Goal: Book appointment/travel/reservation

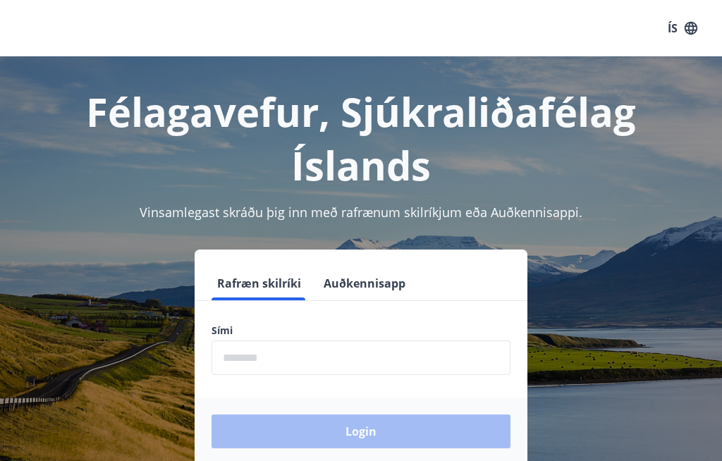
click at [294, 365] on input "phone" at bounding box center [360, 357] width 299 height 35
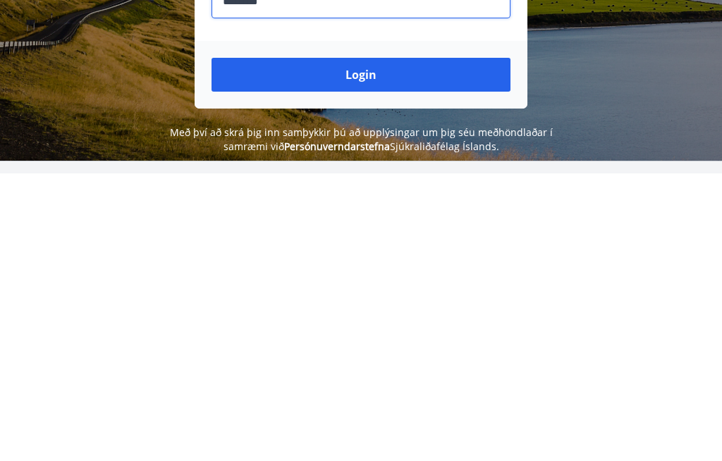
type input "********"
click at [464, 346] on button "Login" at bounding box center [360, 363] width 299 height 34
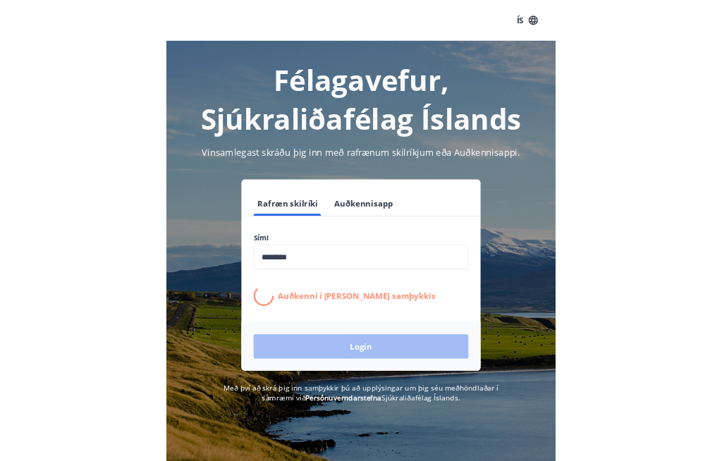
scroll to position [223, 0]
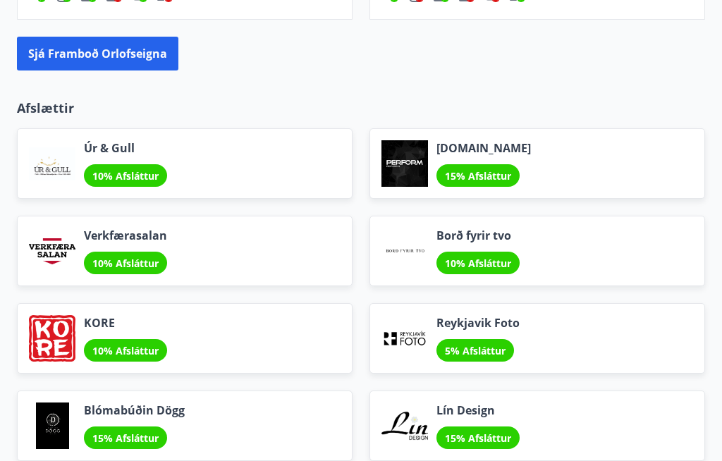
scroll to position [1538, 0]
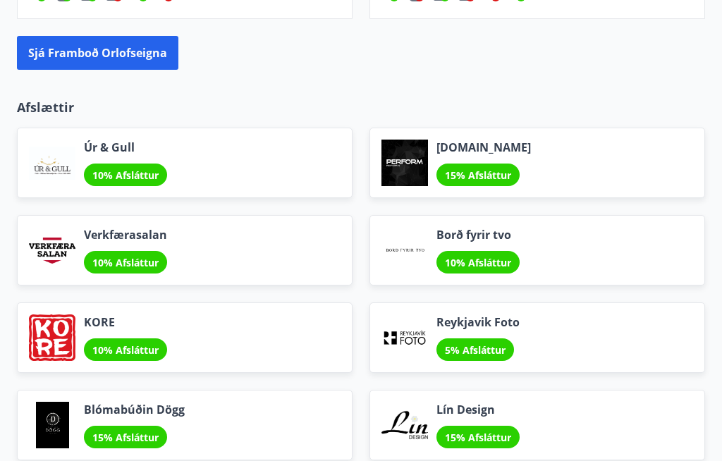
click at [142, 61] on button "Sjá framboð orlofseigna" at bounding box center [97, 53] width 161 height 34
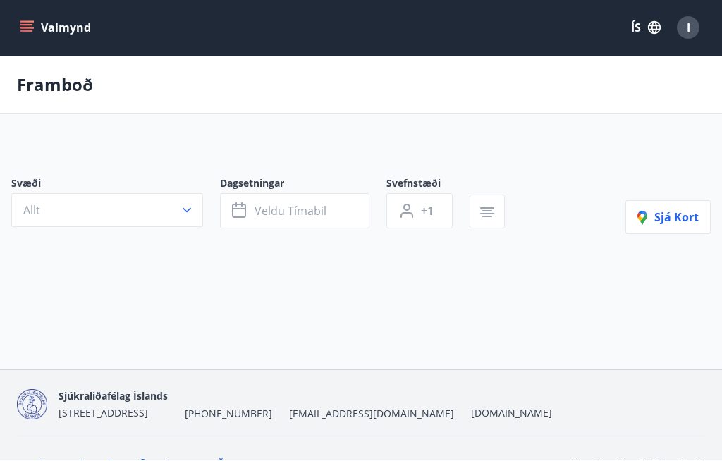
scroll to position [1, 0]
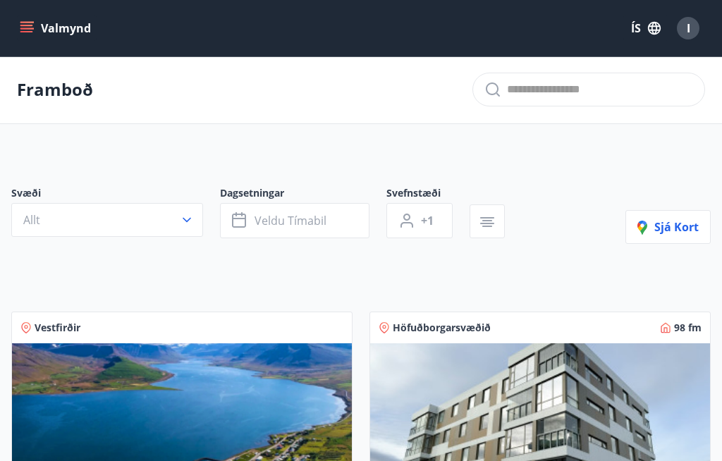
click at [188, 229] on button "Allt" at bounding box center [107, 220] width 192 height 34
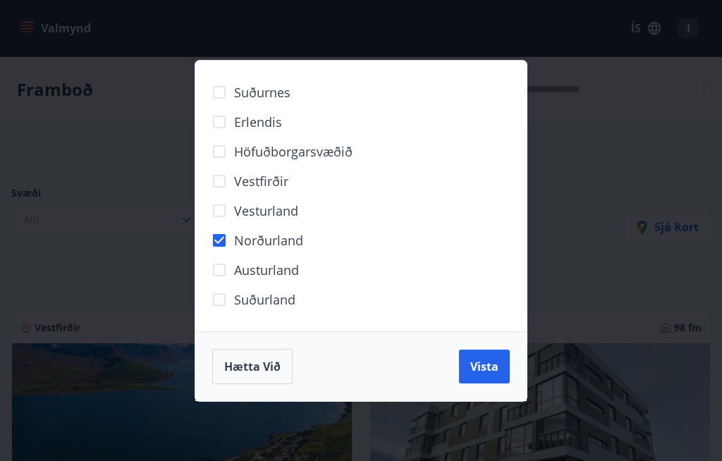
click at [499, 373] on button "Vista" at bounding box center [484, 367] width 51 height 34
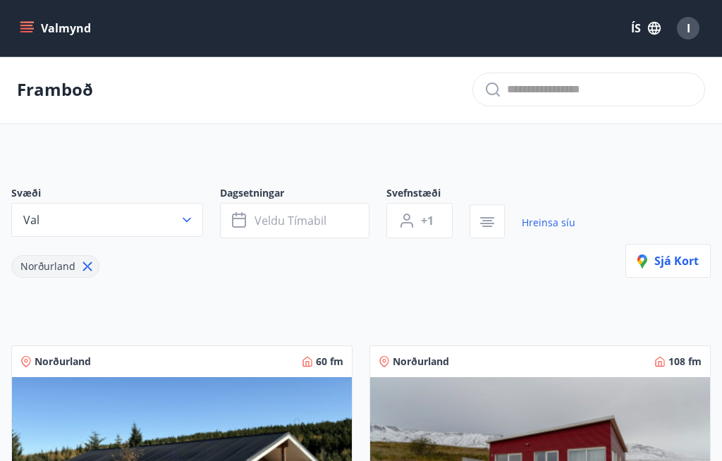
click at [302, 223] on span "Veldu tímabil" at bounding box center [290, 221] width 72 height 16
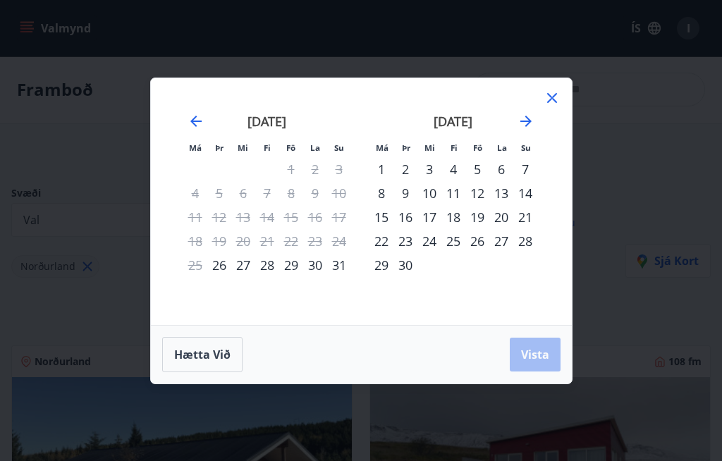
click at [385, 222] on div "15" at bounding box center [381, 217] width 24 height 24
click at [487, 228] on div "19" at bounding box center [477, 217] width 24 height 24
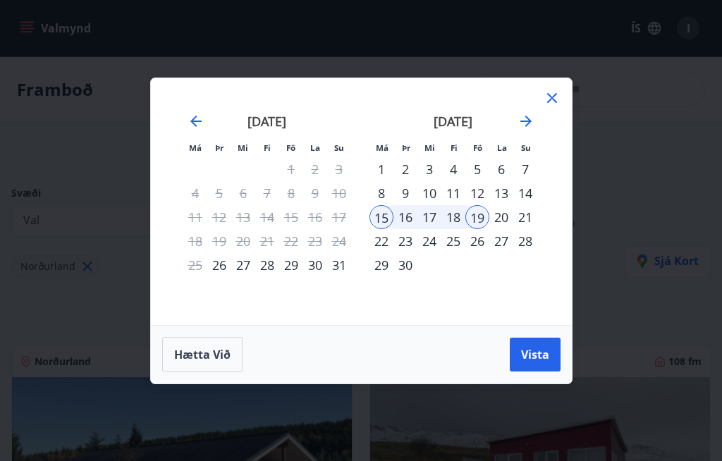
click at [550, 360] on button "Vista" at bounding box center [534, 355] width 51 height 34
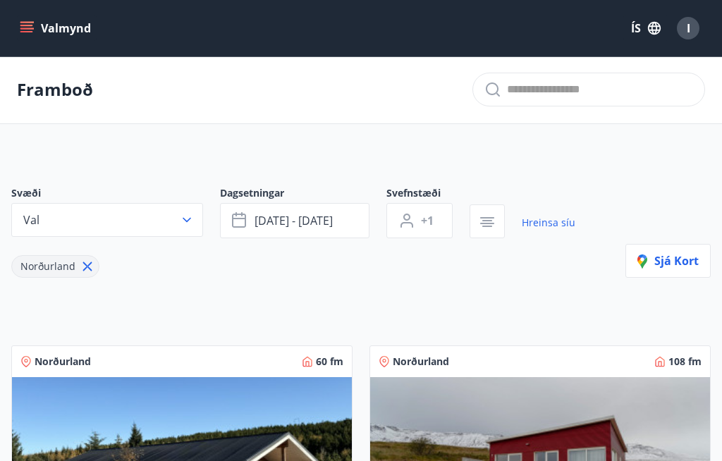
click at [195, 223] on button "Val" at bounding box center [107, 220] width 192 height 34
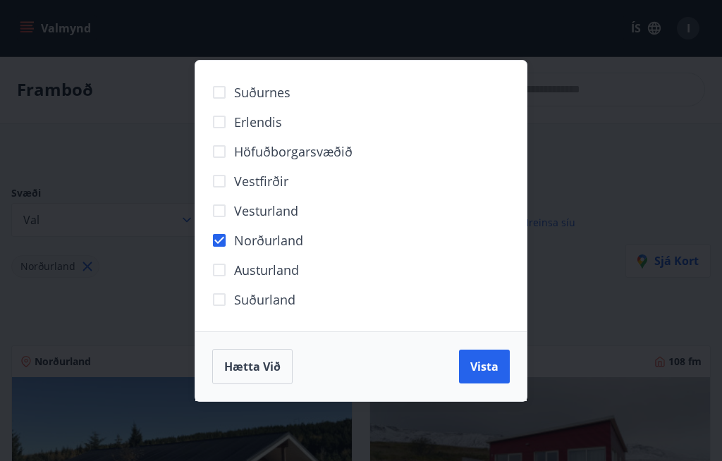
click at [486, 370] on span "Vista" at bounding box center [484, 367] width 28 height 16
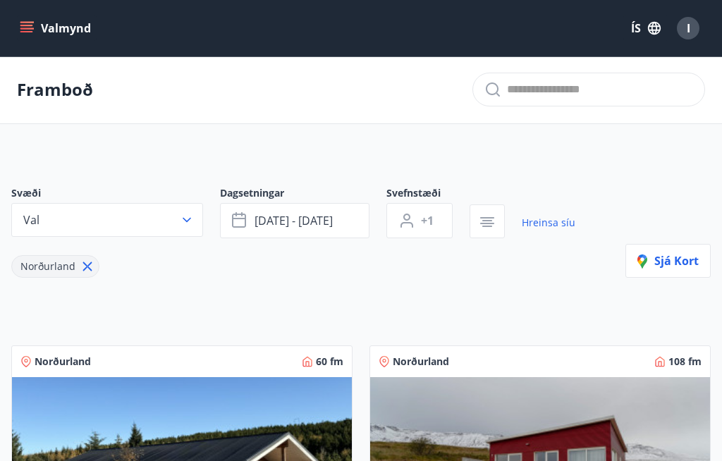
click at [185, 226] on icon "button" at bounding box center [187, 220] width 14 height 14
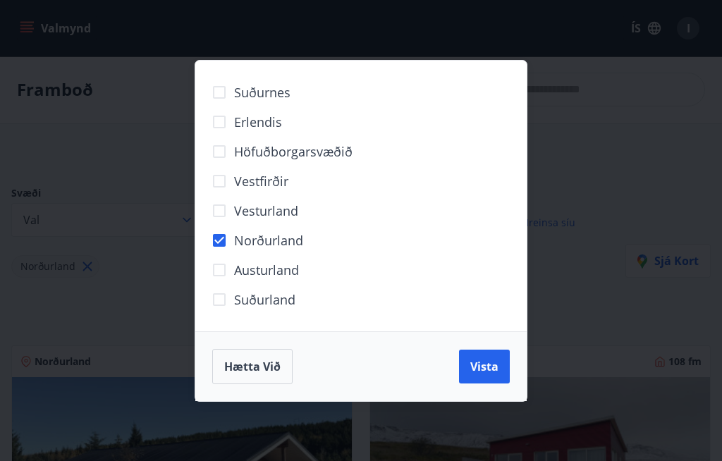
click at [581, 204] on div "Suðurnes Erlendis Höfuðborgarsvæðið [GEOGRAPHIC_DATA] [GEOGRAPHIC_DATA] [GEOGRA…" at bounding box center [361, 230] width 722 height 461
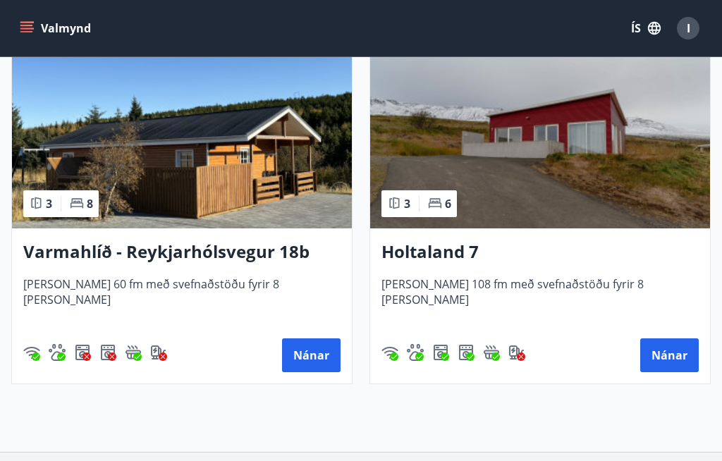
scroll to position [330, 0]
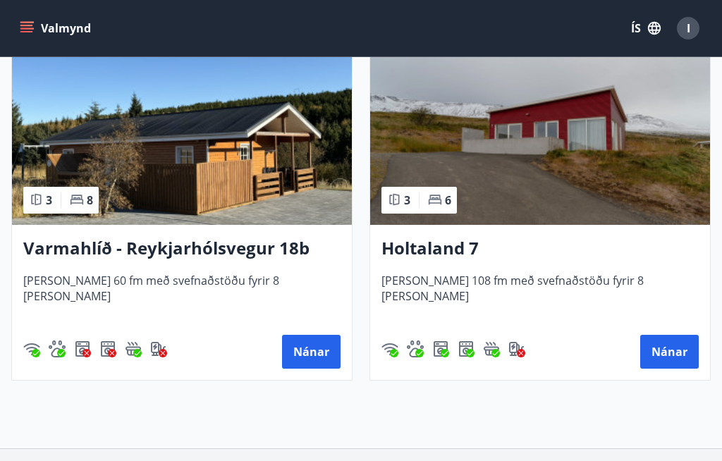
click at [682, 356] on button "Nánar" at bounding box center [669, 352] width 58 height 34
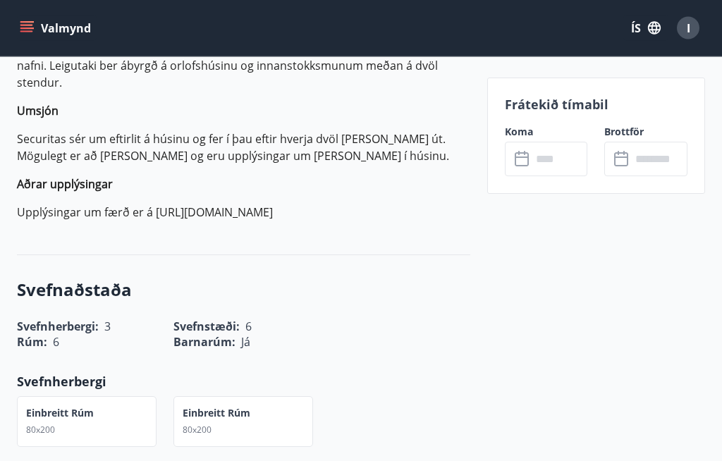
scroll to position [810, 0]
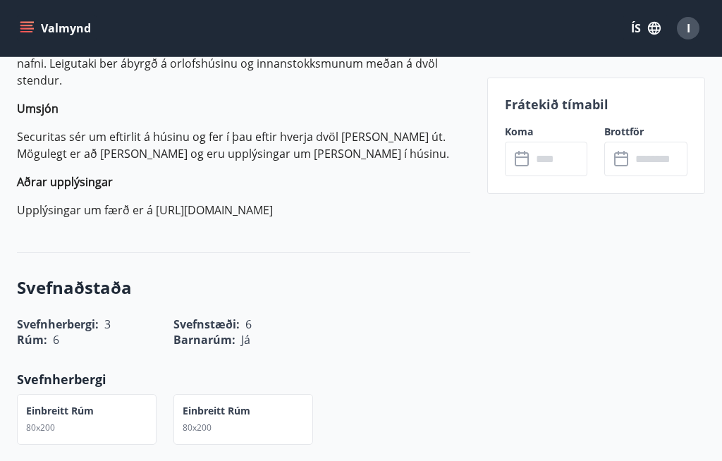
click at [557, 171] on input "text" at bounding box center [559, 159] width 56 height 35
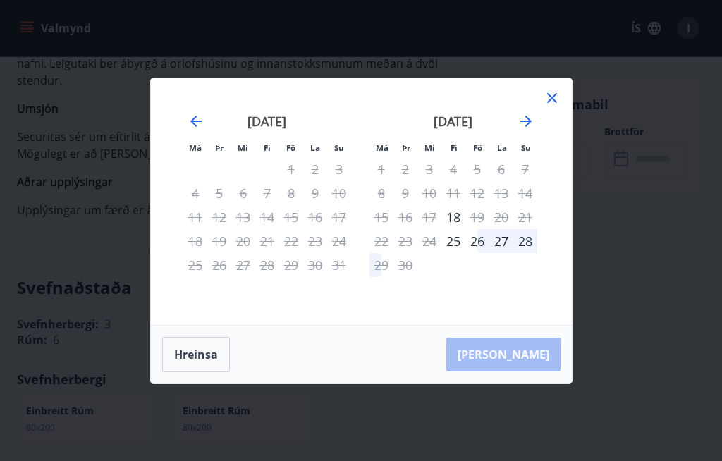
click at [529, 130] on icon "Move forward to switch to the next month." at bounding box center [525, 121] width 17 height 17
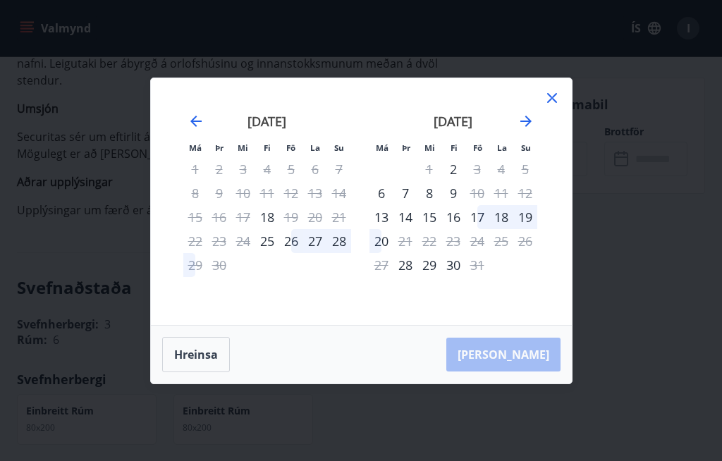
click at [547, 106] on icon at bounding box center [551, 97] width 17 height 17
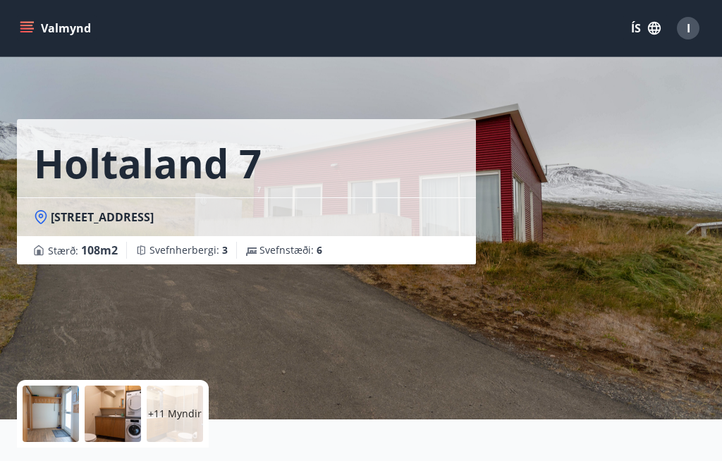
scroll to position [0, 0]
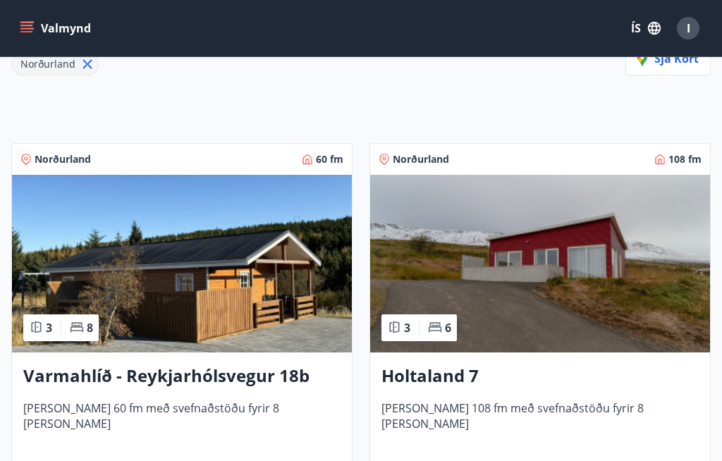
scroll to position [198, 0]
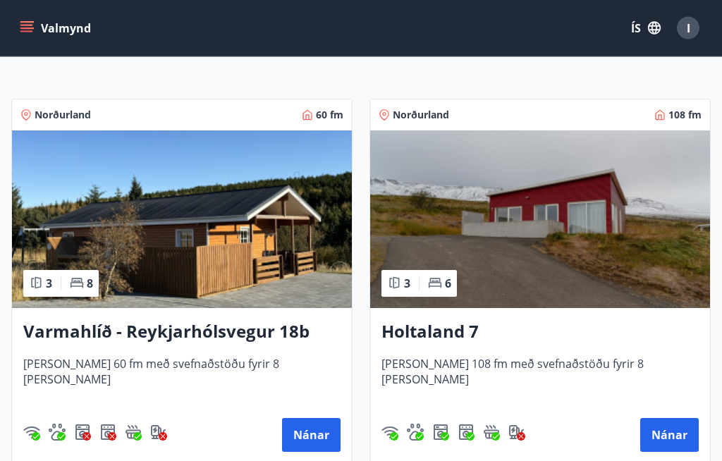
click at [672, 438] on button "Nánar" at bounding box center [669, 436] width 58 height 34
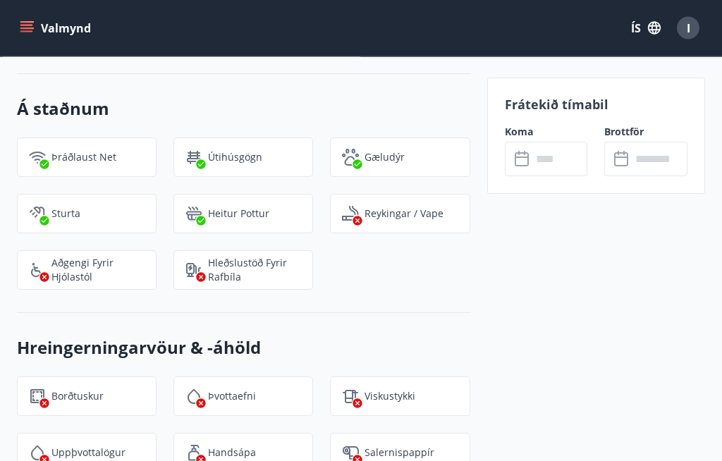
scroll to position [2057, 0]
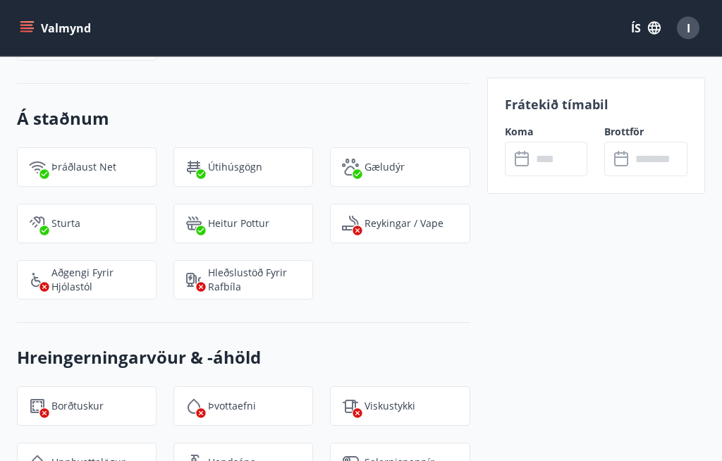
click at [557, 169] on input "text" at bounding box center [559, 159] width 56 height 35
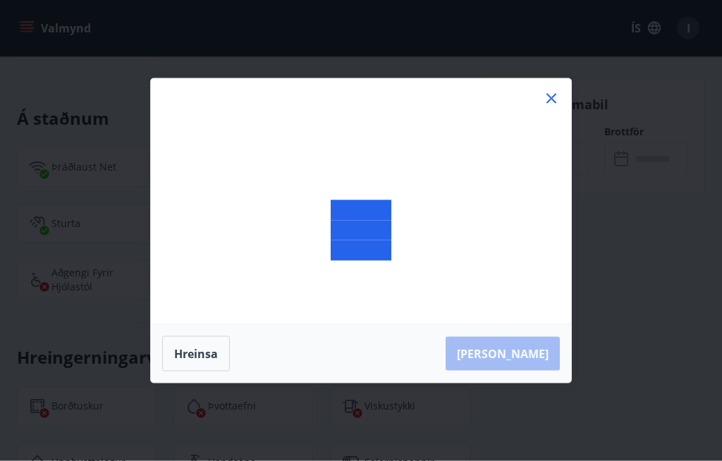
scroll to position [2058, 0]
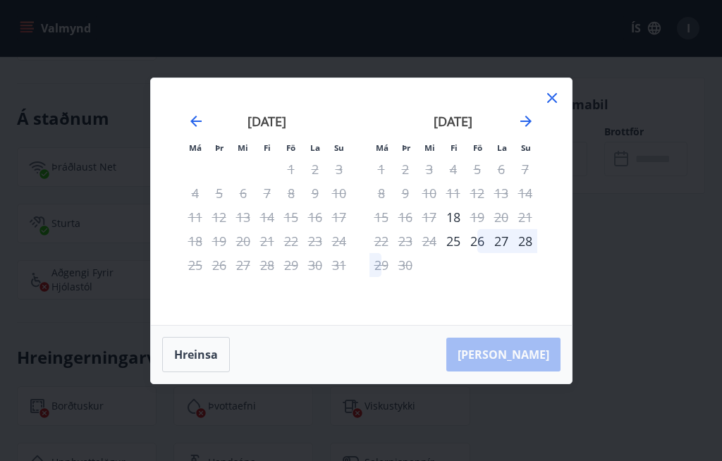
click at [388, 225] on div "15" at bounding box center [381, 217] width 24 height 24
click at [554, 101] on icon at bounding box center [551, 97] width 17 height 17
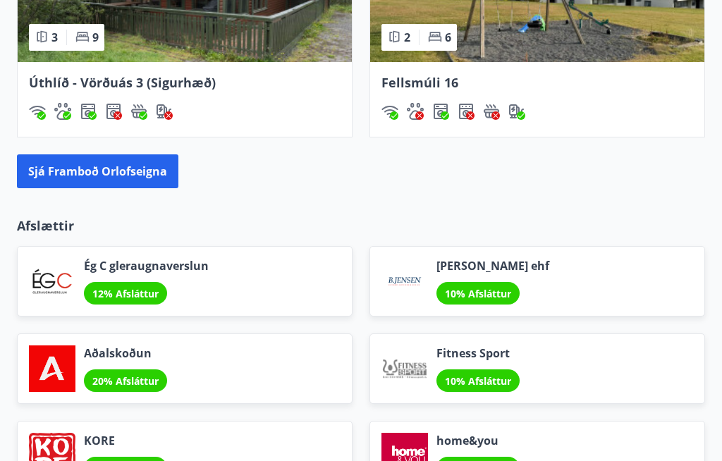
scroll to position [1420, 0]
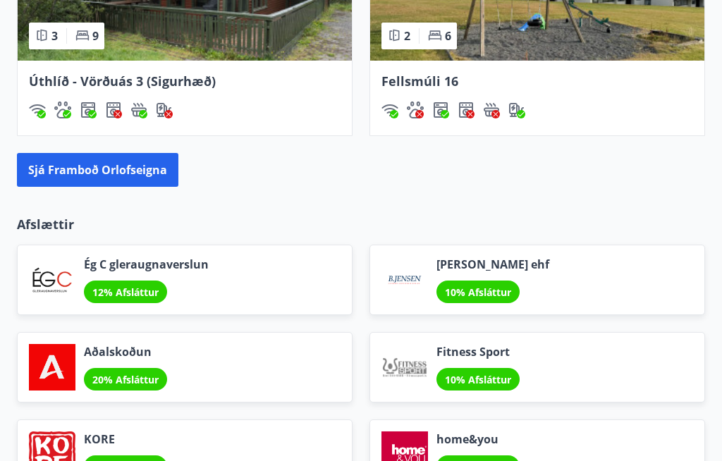
click at [148, 170] on button "Sjá framboð orlofseigna" at bounding box center [97, 171] width 161 height 34
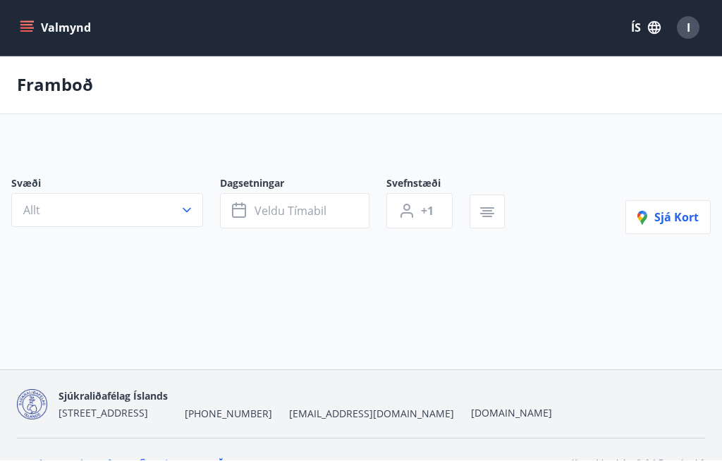
scroll to position [1, 0]
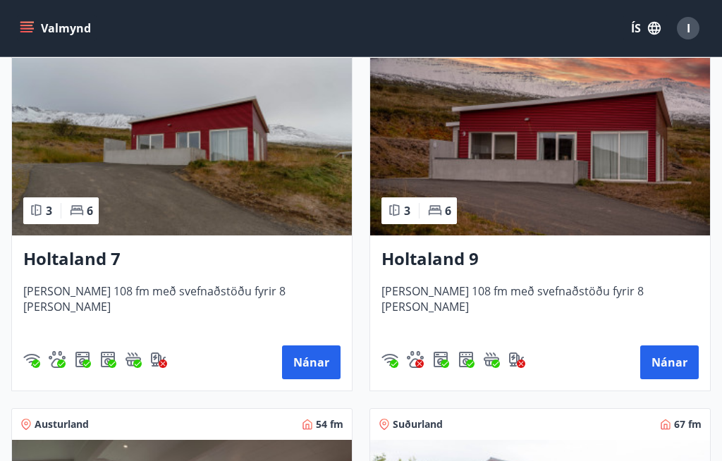
click at [669, 366] on button "Nánar" at bounding box center [669, 362] width 58 height 34
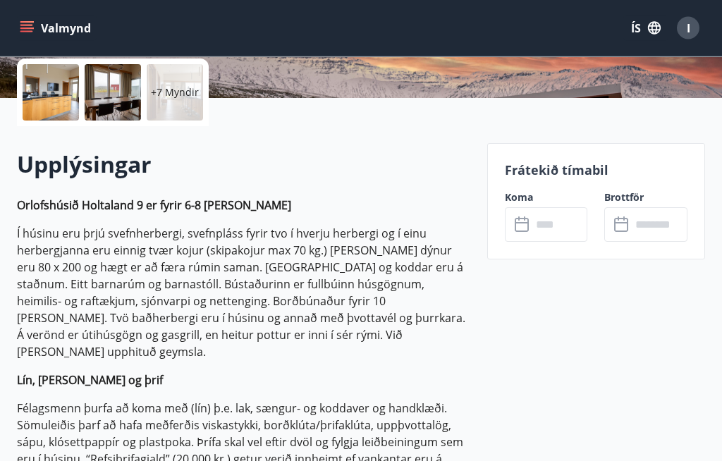
click at [546, 221] on input "text" at bounding box center [559, 225] width 56 height 35
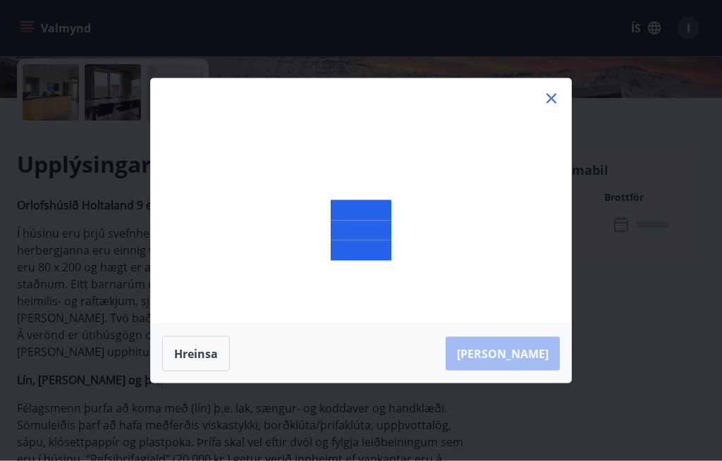
scroll to position [325, 0]
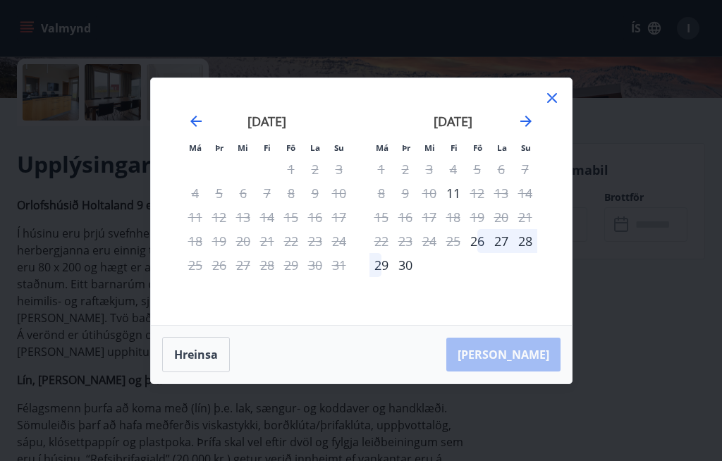
click at [529, 127] on icon "Move forward to switch to the next month." at bounding box center [525, 121] width 11 height 11
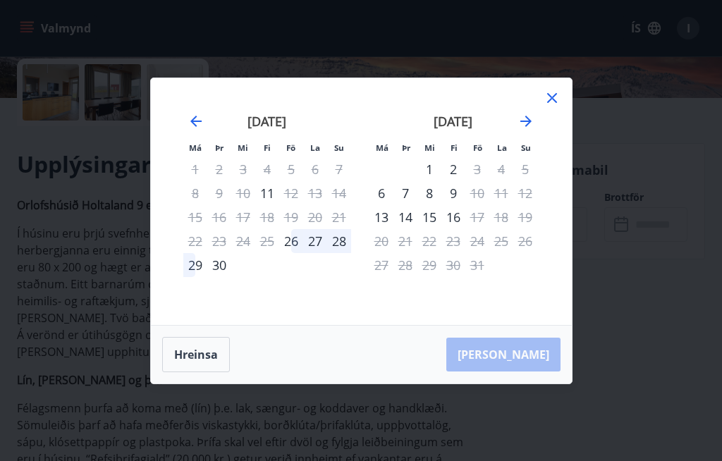
click at [550, 103] on icon at bounding box center [552, 98] width 10 height 10
